Goal: Check status: Check status

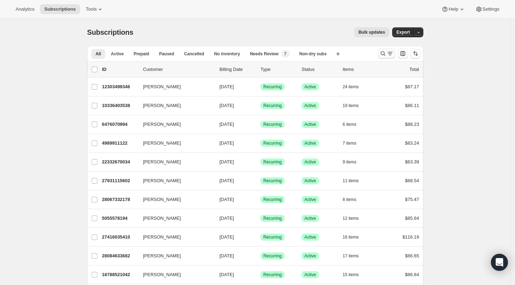
click at [385, 54] on icon "Search and filter results" at bounding box center [383, 53] width 5 height 5
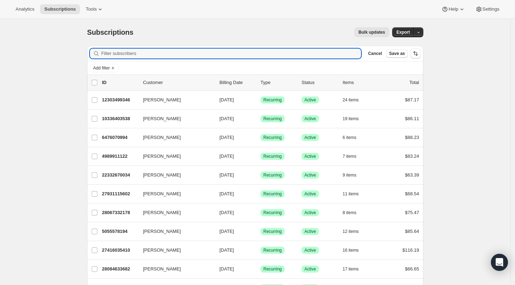
paste input "20538949714"
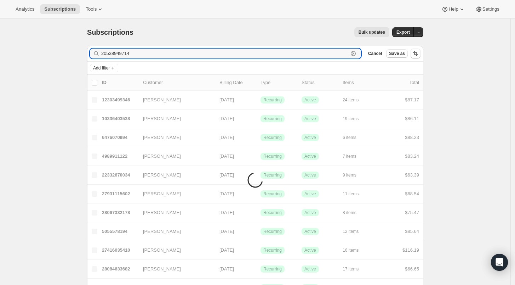
type input "20538949714"
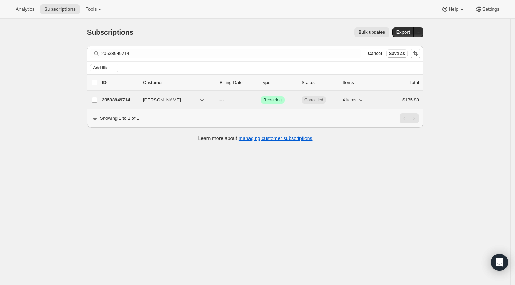
click at [109, 98] on p "20538949714" at bounding box center [119, 99] width 35 height 7
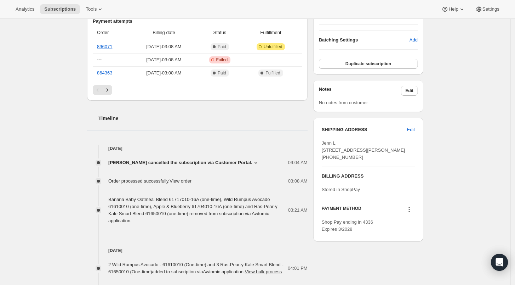
scroll to position [196, 0]
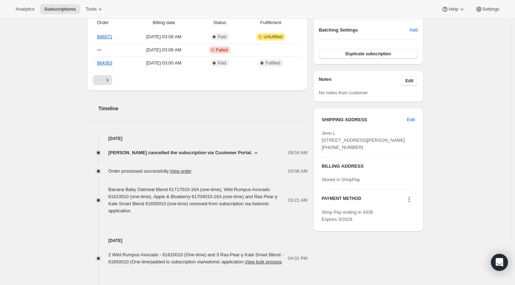
click at [252, 150] on icon at bounding box center [255, 152] width 7 height 7
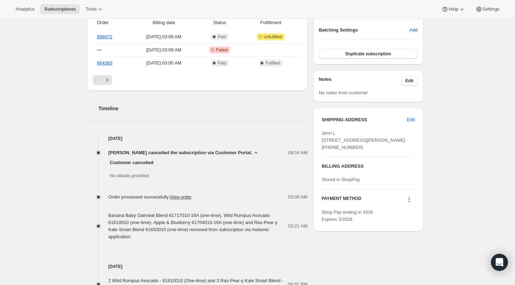
click at [252, 150] on icon at bounding box center [255, 152] width 7 height 7
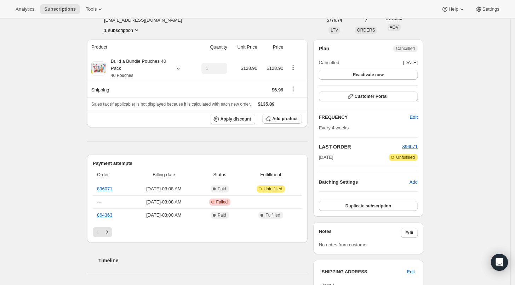
scroll to position [39, 0]
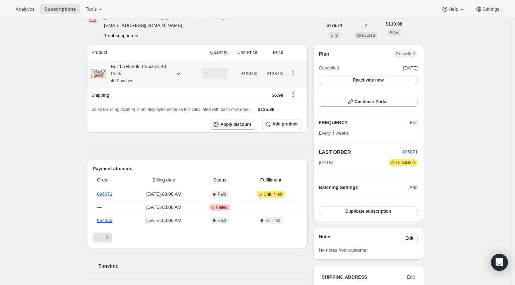
click at [144, 71] on div "Build a Bundle Pouches 40 Pack 40 Pouches" at bounding box center [137, 73] width 64 height 21
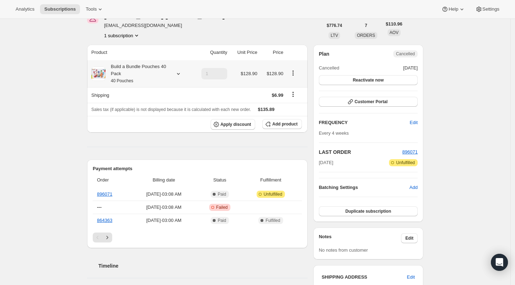
click at [294, 72] on icon "Product actions" at bounding box center [293, 72] width 7 height 7
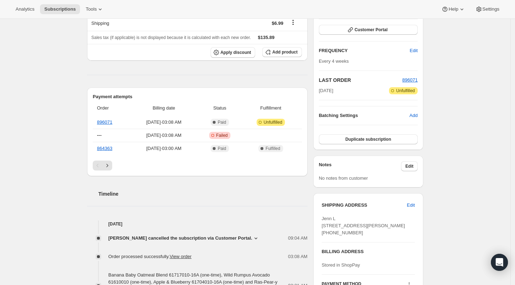
scroll to position [196, 0]
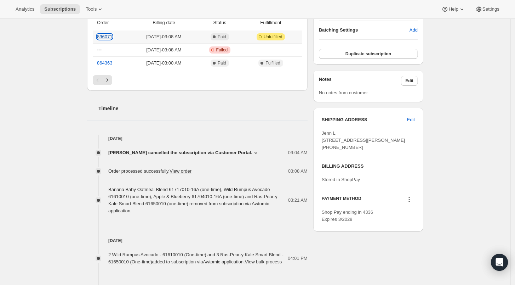
click at [108, 34] on link "896071" at bounding box center [104, 36] width 15 height 5
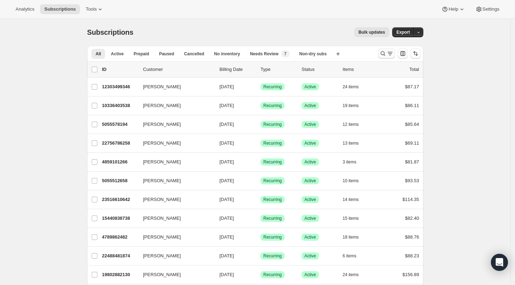
click at [385, 55] on icon "Search and filter results" at bounding box center [382, 53] width 7 height 7
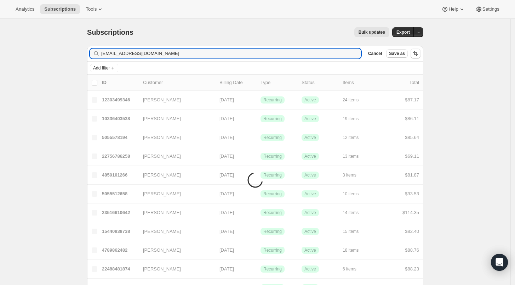
type input "[EMAIL_ADDRESS][DOMAIN_NAME]"
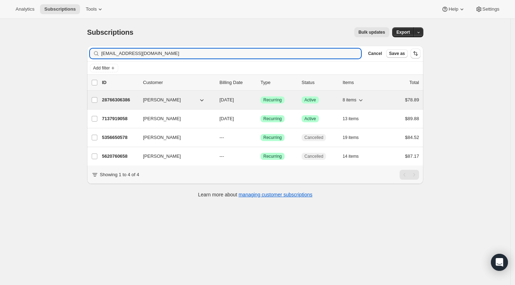
click at [160, 100] on span "[PERSON_NAME]" at bounding box center [162, 99] width 38 height 7
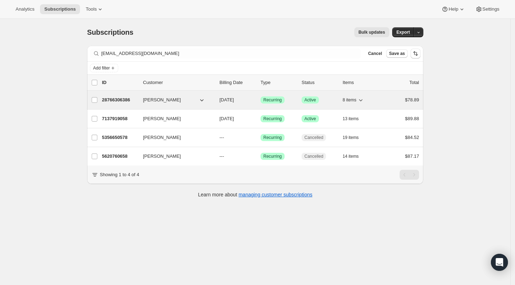
click at [104, 97] on p "28766306386" at bounding box center [119, 99] width 35 height 7
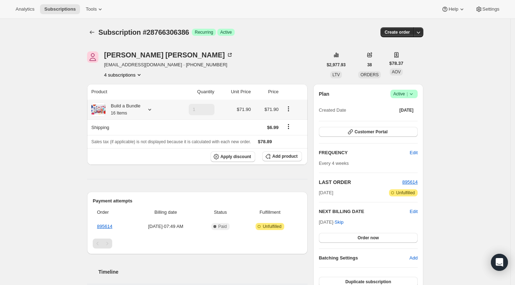
click at [141, 112] on div "Build a Bundle 16 Items" at bounding box center [122, 109] width 35 height 14
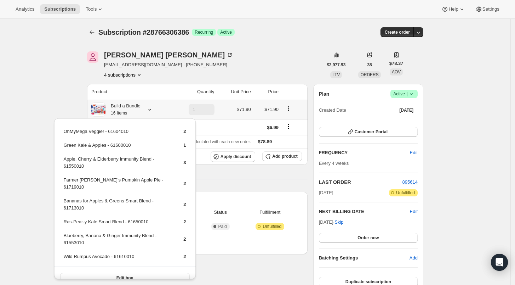
click at [141, 112] on div "Build a Bundle 16 Items" at bounding box center [122, 109] width 35 height 14
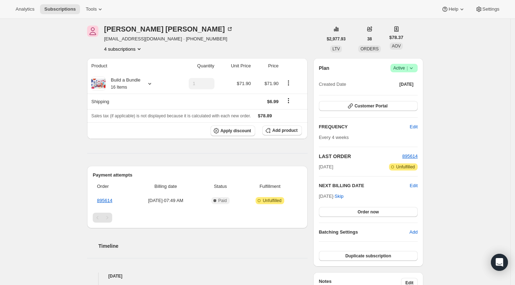
scroll to position [39, 0]
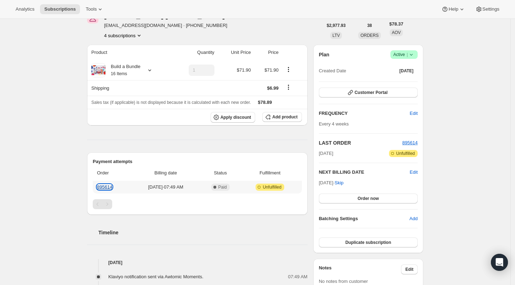
click at [108, 186] on link "895614" at bounding box center [104, 186] width 15 height 5
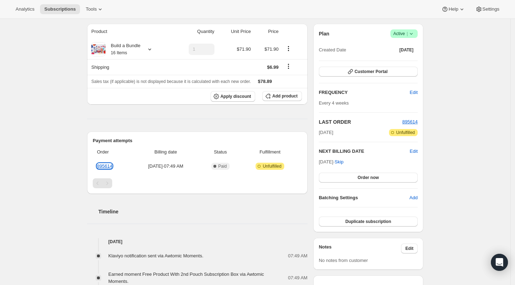
scroll to position [0, 0]
